Goal: Navigation & Orientation: Understand site structure

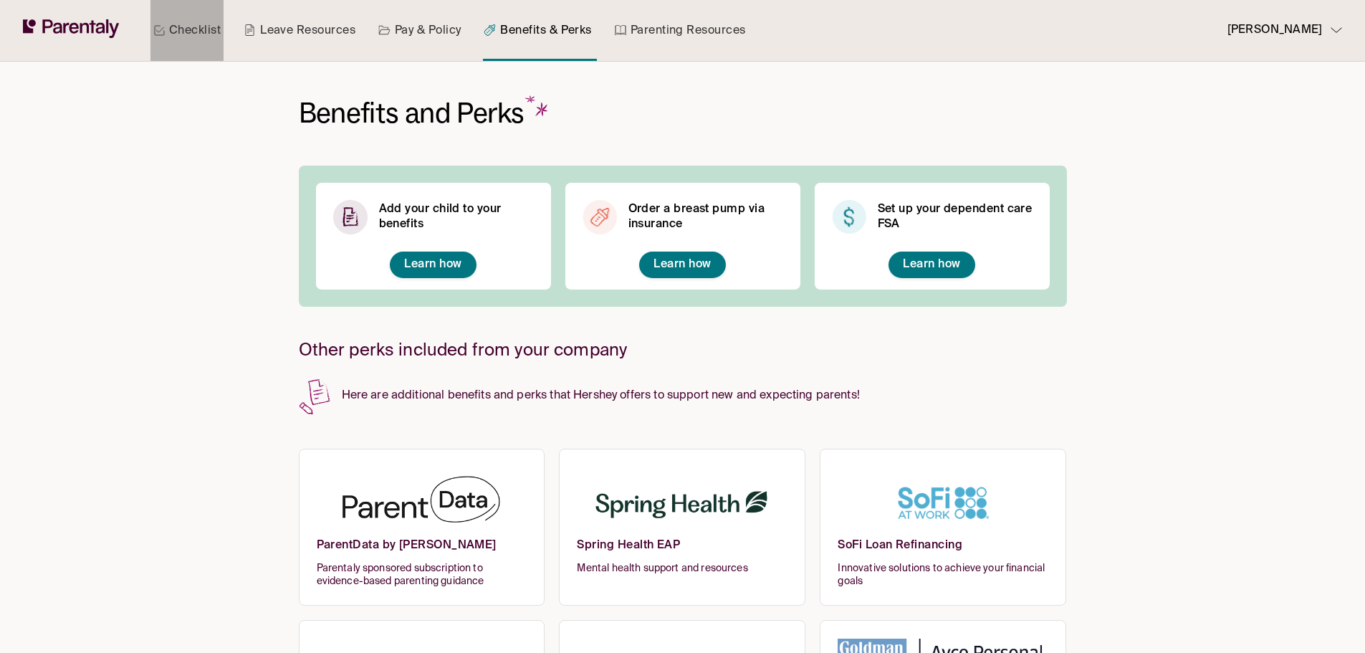
click at [209, 29] on link "Checklist" at bounding box center [186, 30] width 73 height 61
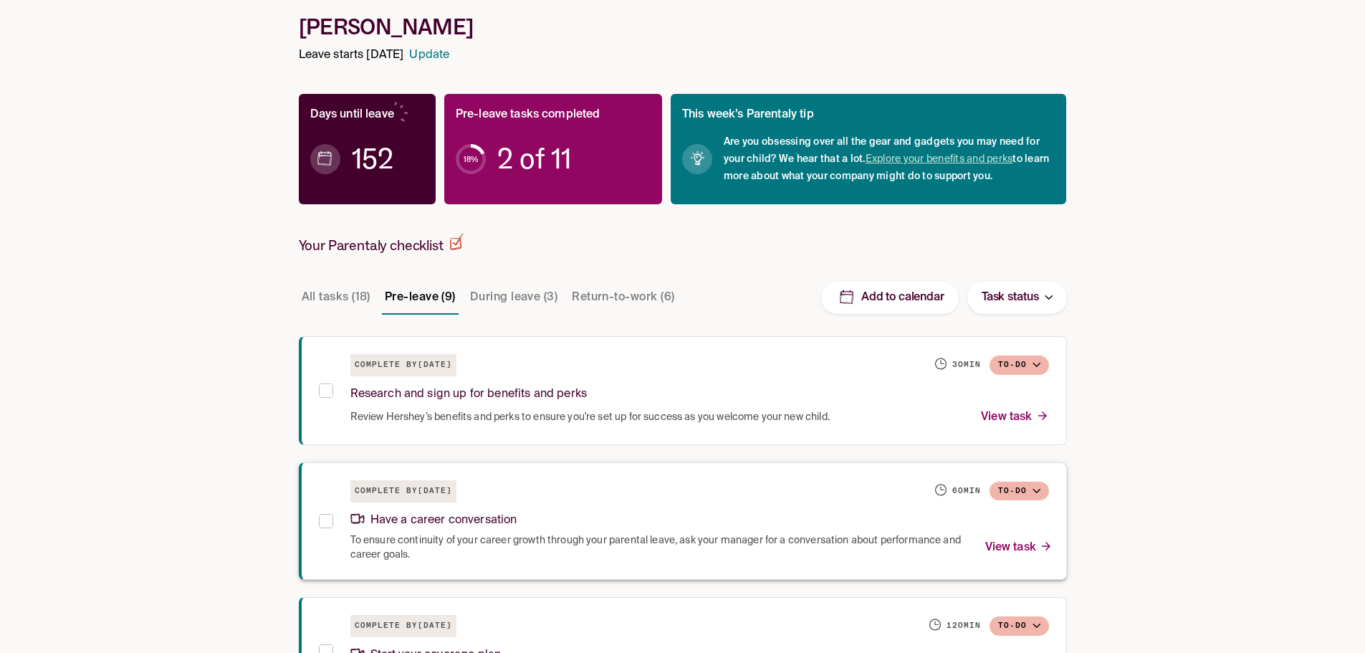
scroll to position [179, 0]
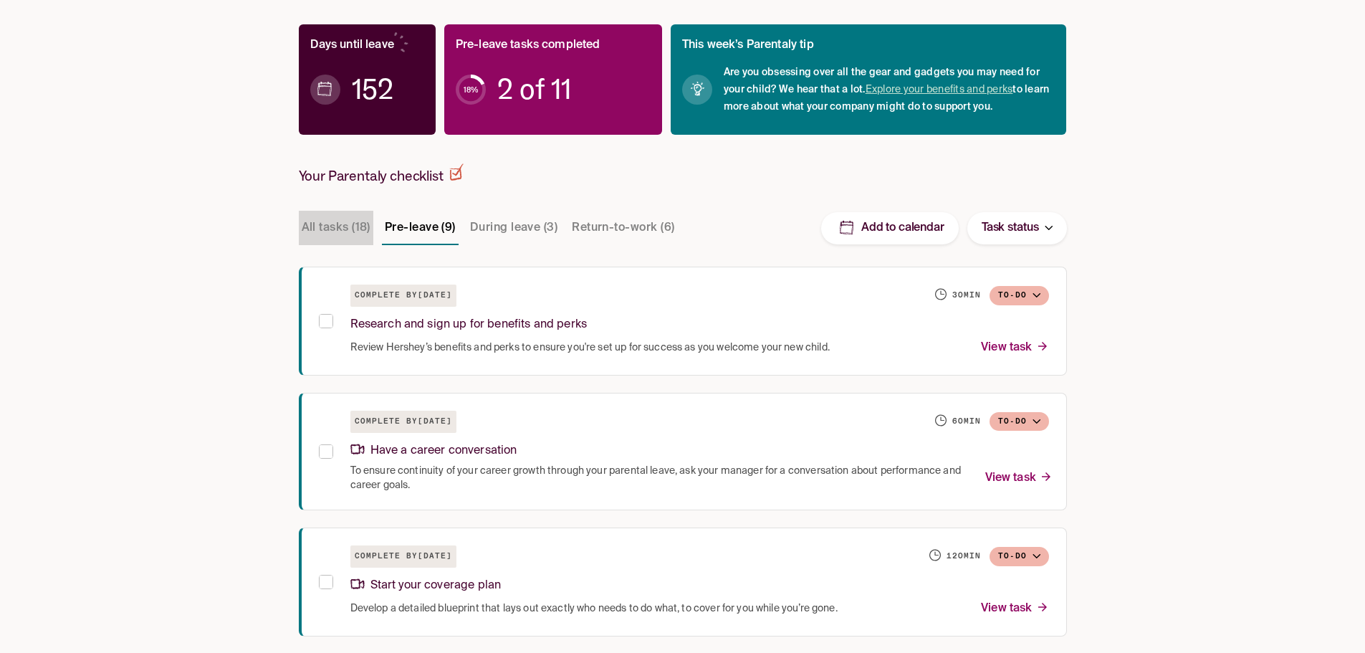
click at [327, 233] on button "All tasks (18)" at bounding box center [336, 228] width 75 height 34
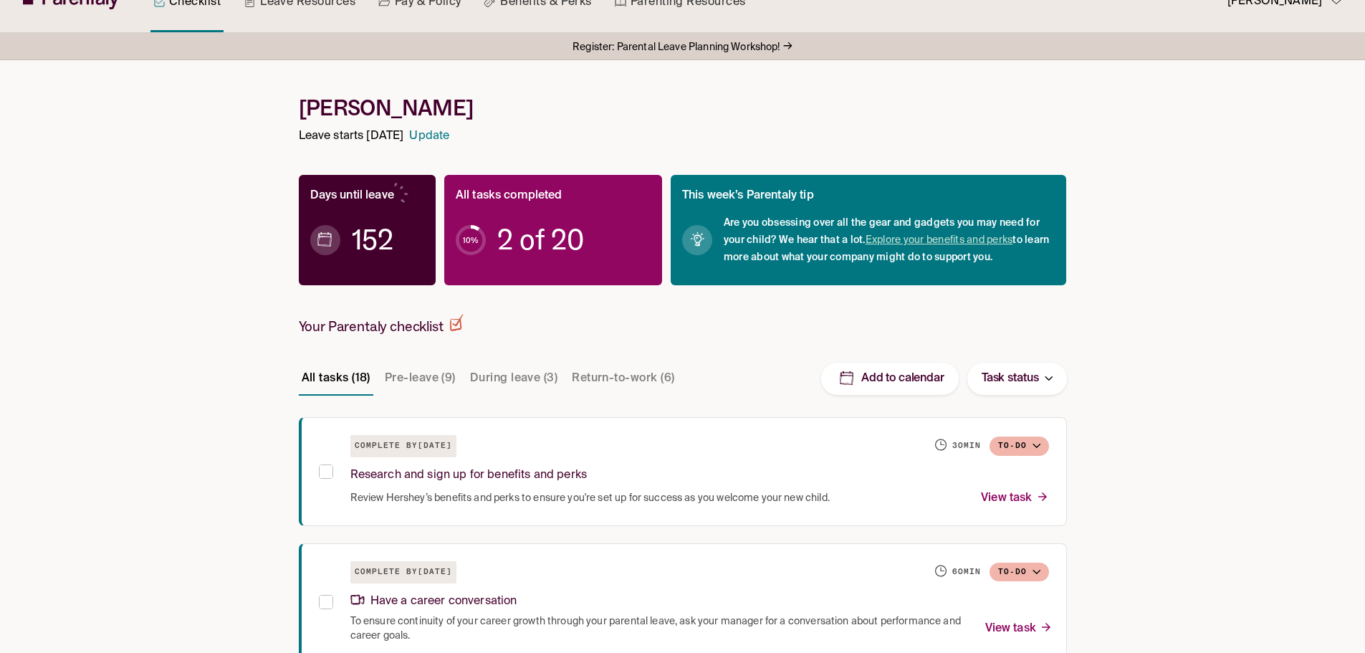
scroll to position [0, 0]
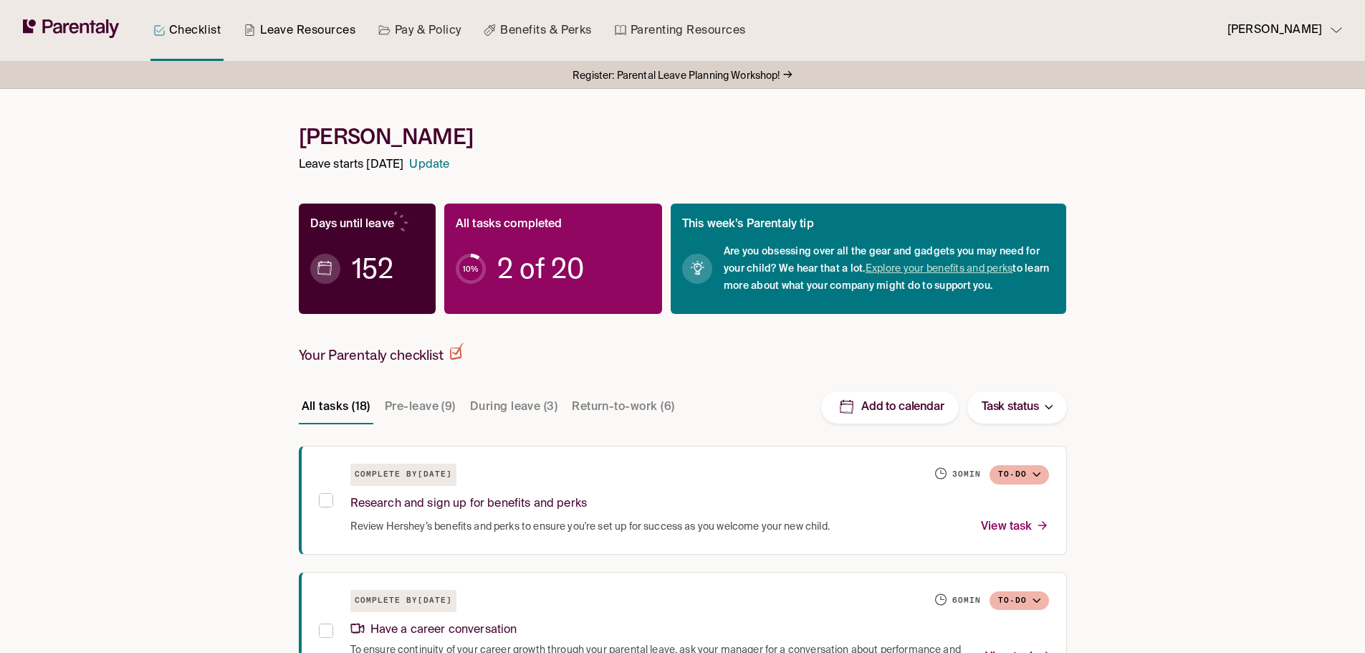
click at [293, 27] on link "Leave Resources" at bounding box center [299, 30] width 117 height 61
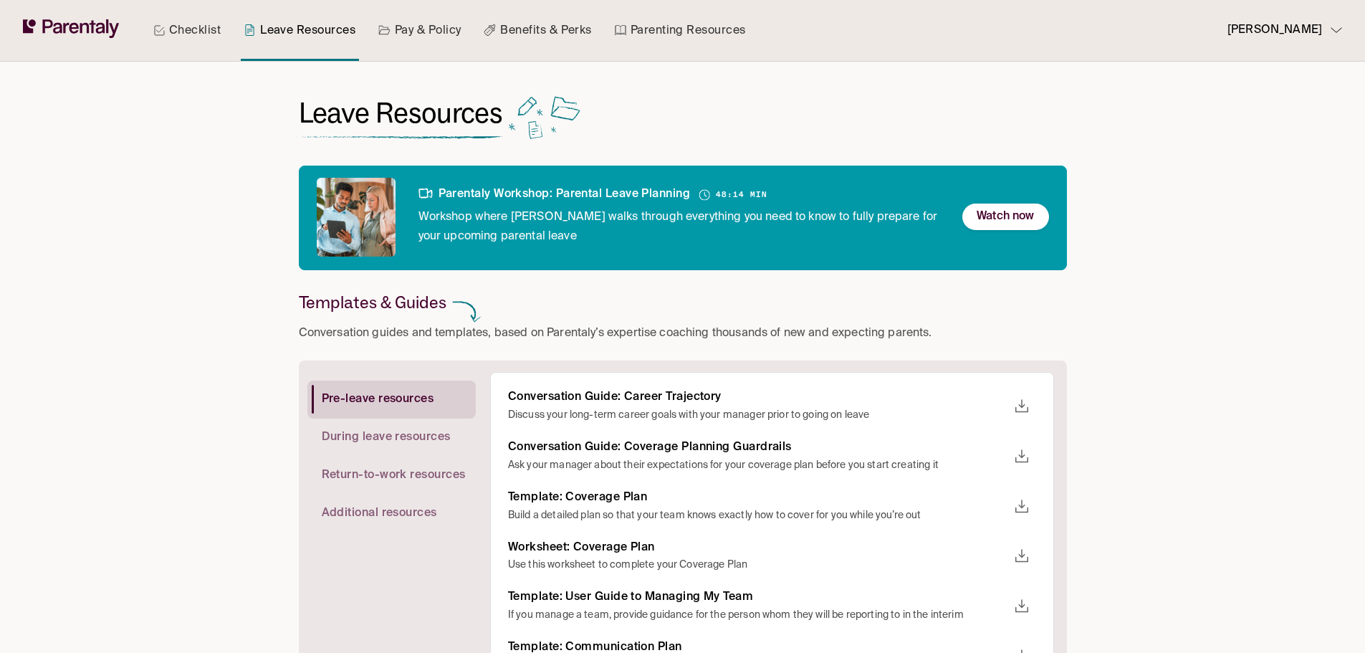
click at [535, 32] on link "Benefits & Perks" at bounding box center [537, 30] width 113 height 61
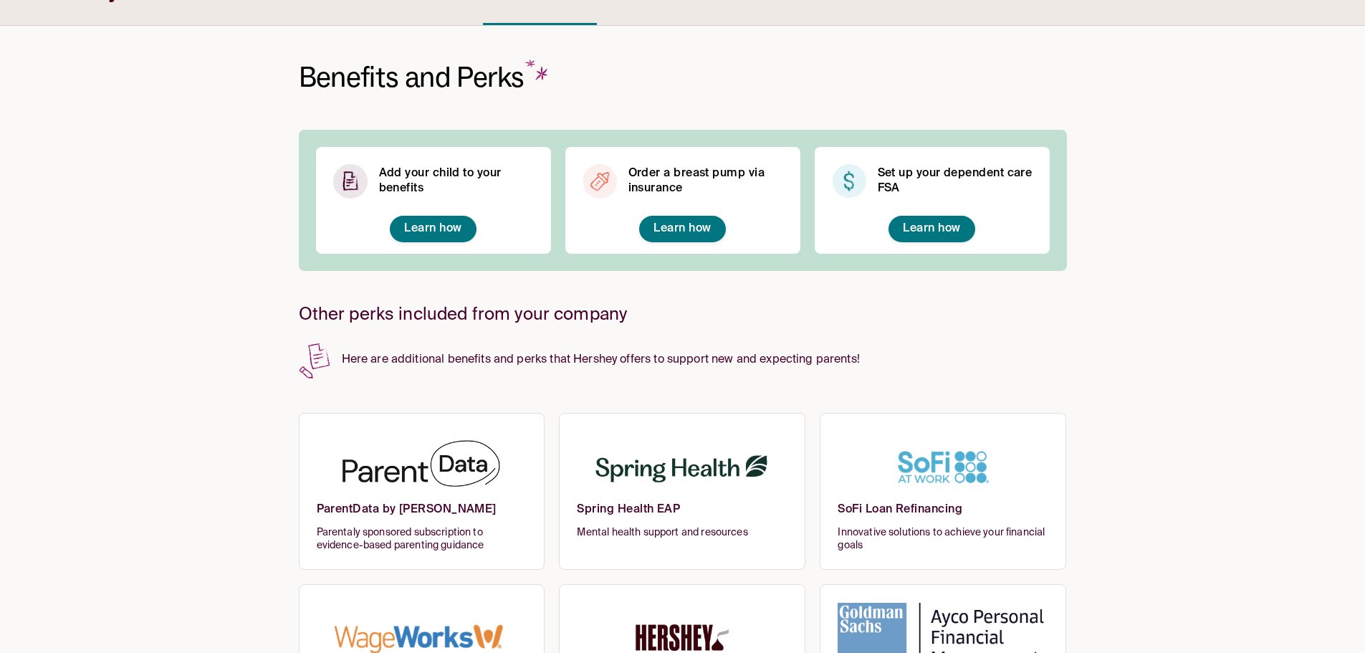
scroll to position [18, 0]
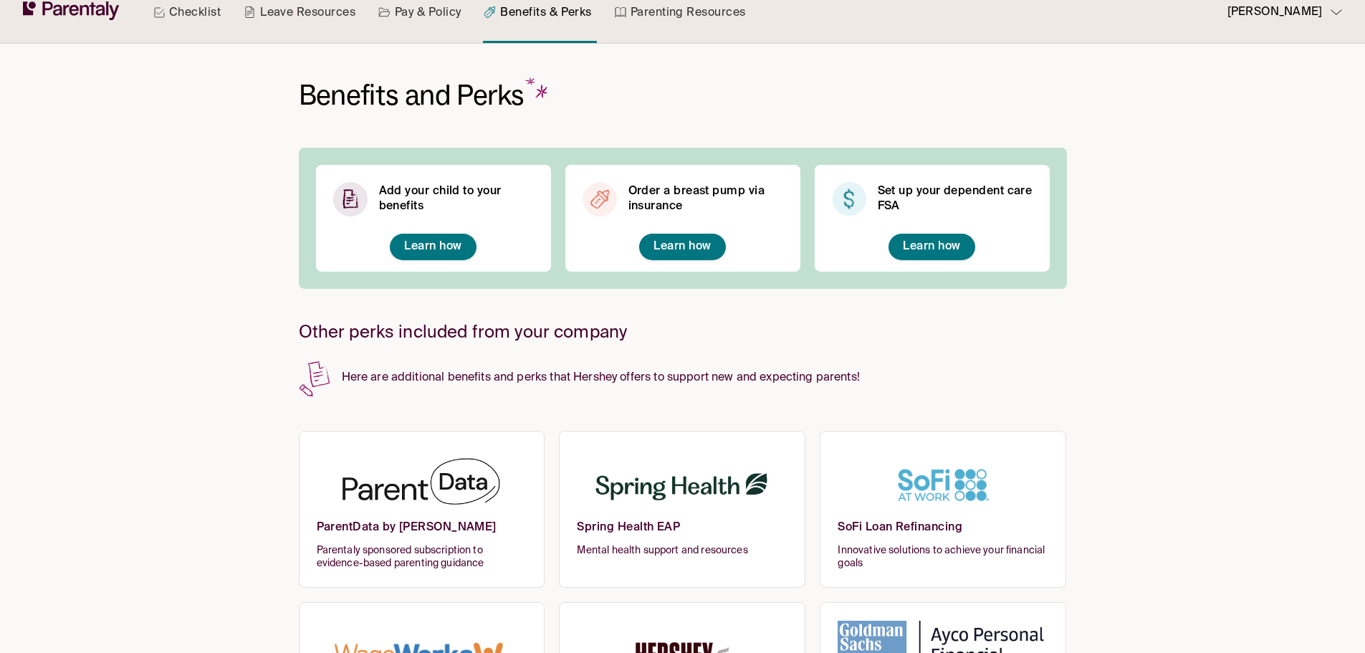
click at [205, 19] on link "Checklist" at bounding box center [186, 12] width 73 height 61
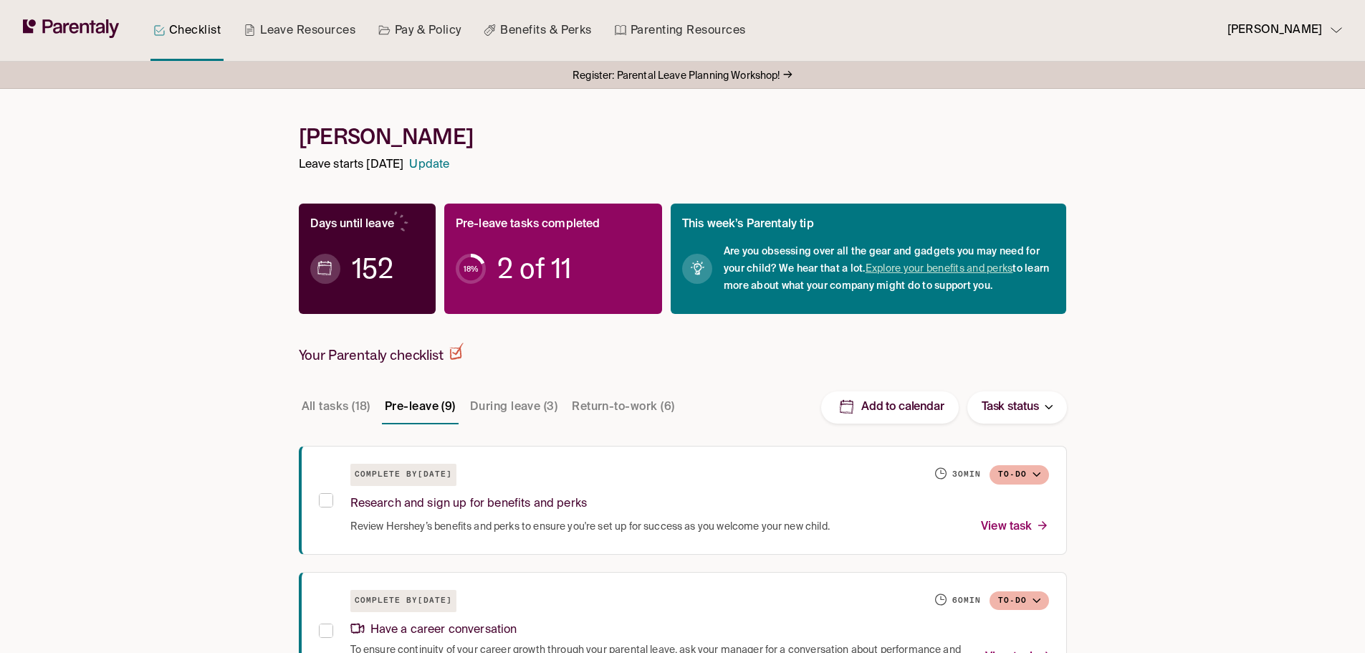
click at [70, 14] on div "Checklist Leave Resources Pay & Policy Benefits & Perks Parenting Resources" at bounding box center [390, 30] width 734 height 61
click at [72, 26] on icon at bounding box center [73, 28] width 9 height 11
